Goal: Task Accomplishment & Management: Manage account settings

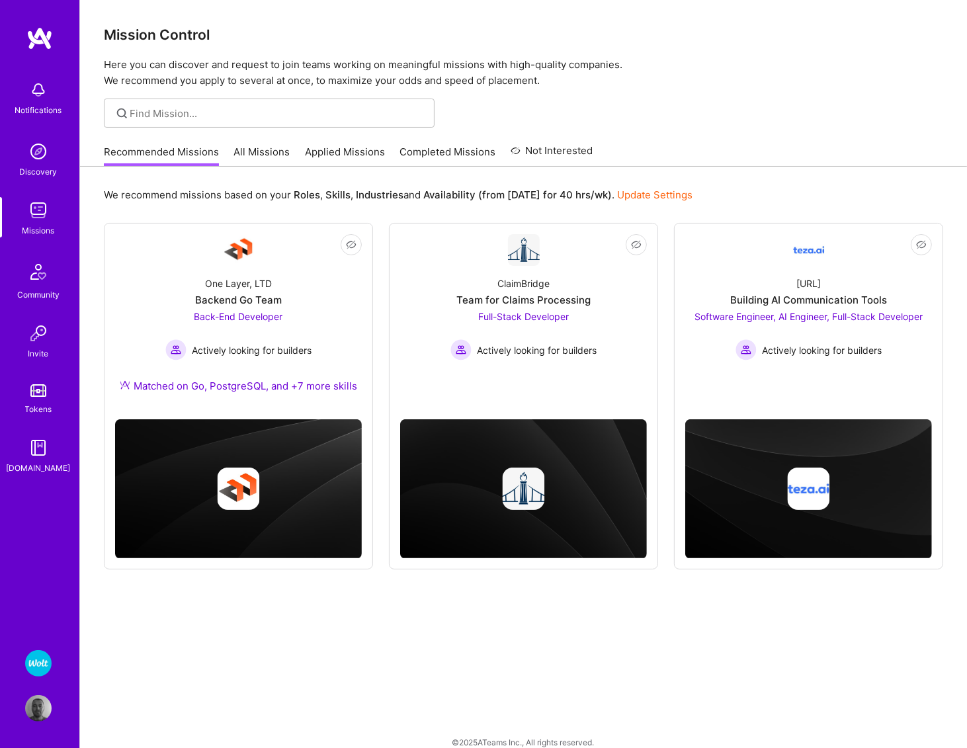
click at [250, 154] on link "All Missions" at bounding box center [262, 156] width 56 height 22
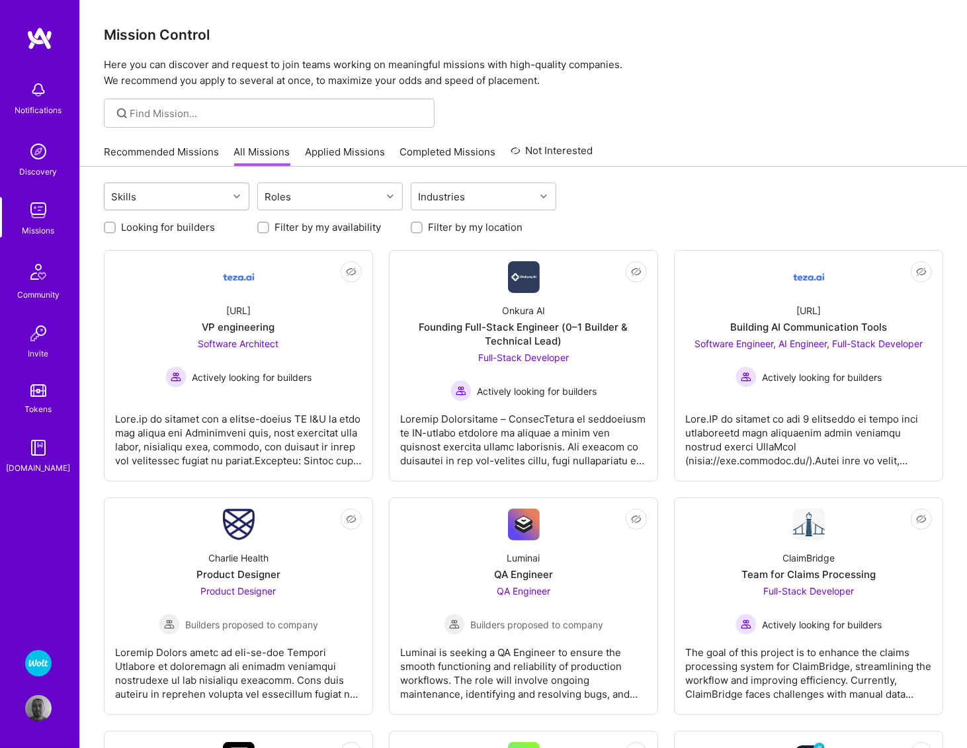
click at [200, 198] on div "Skills" at bounding box center [166, 196] width 124 height 26
type input "j"
click at [373, 204] on div "Roles" at bounding box center [320, 196] width 124 height 26
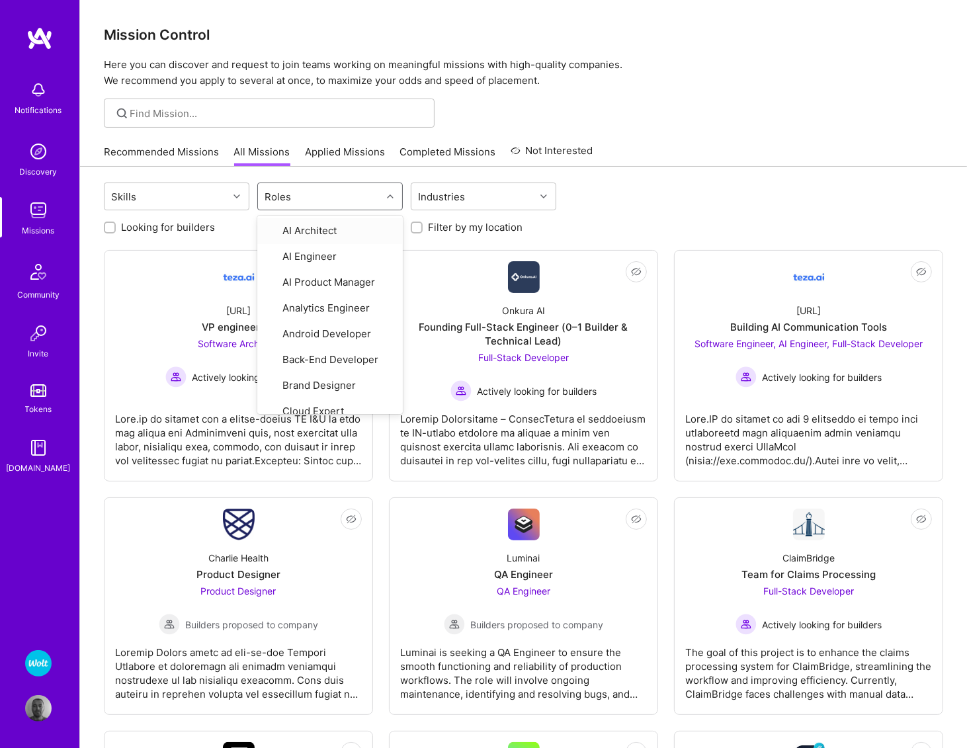
click at [365, 196] on div "Roles" at bounding box center [320, 196] width 124 height 26
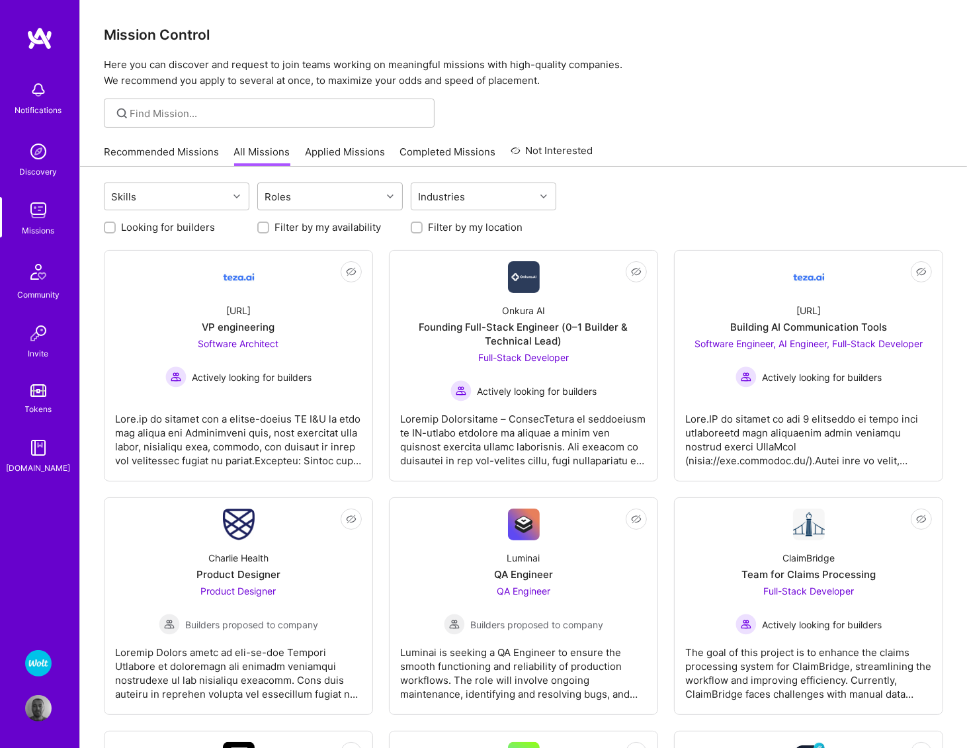
click at [348, 201] on div "Roles" at bounding box center [320, 196] width 124 height 26
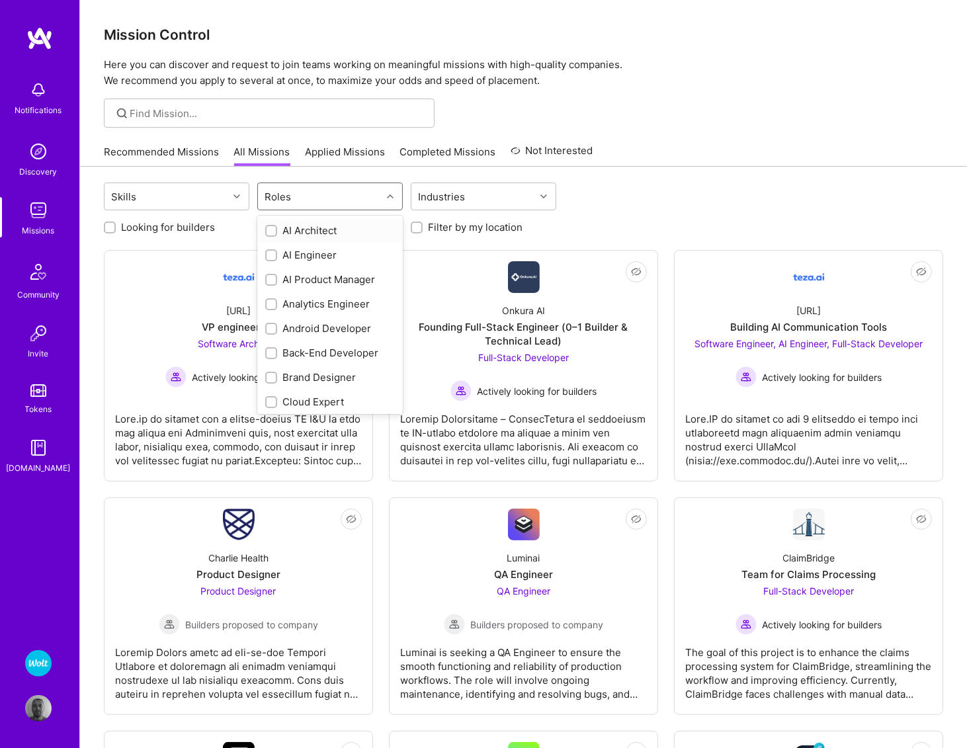
click at [336, 231] on div "AI Architect" at bounding box center [330, 230] width 130 height 14
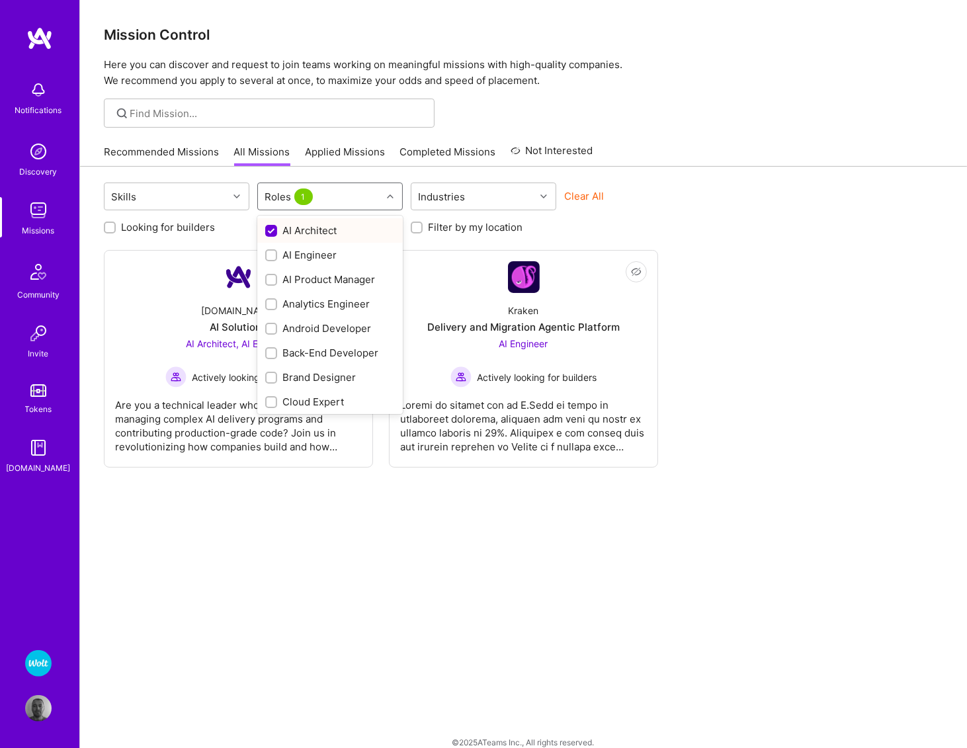
click at [291, 234] on div "AI Architect" at bounding box center [330, 230] width 130 height 14
checkbox input "false"
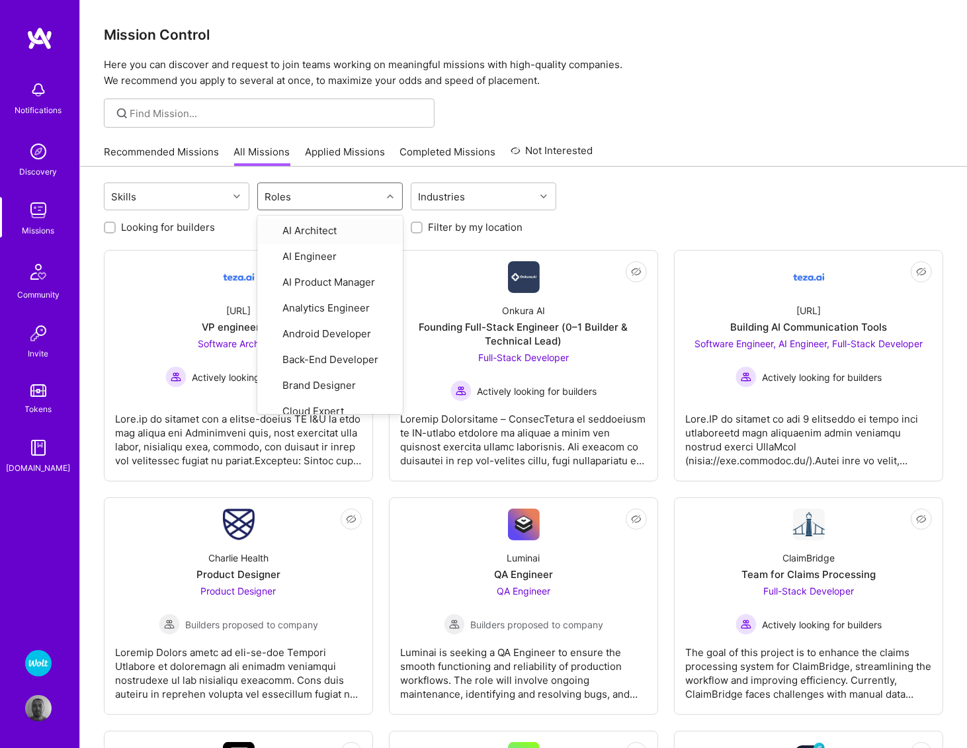
click at [691, 202] on div "Skills option AI Architect, deselected. option AI Architect focused, 1 of 33. 3…" at bounding box center [523, 197] width 839 height 31
